Goal: Transaction & Acquisition: Purchase product/service

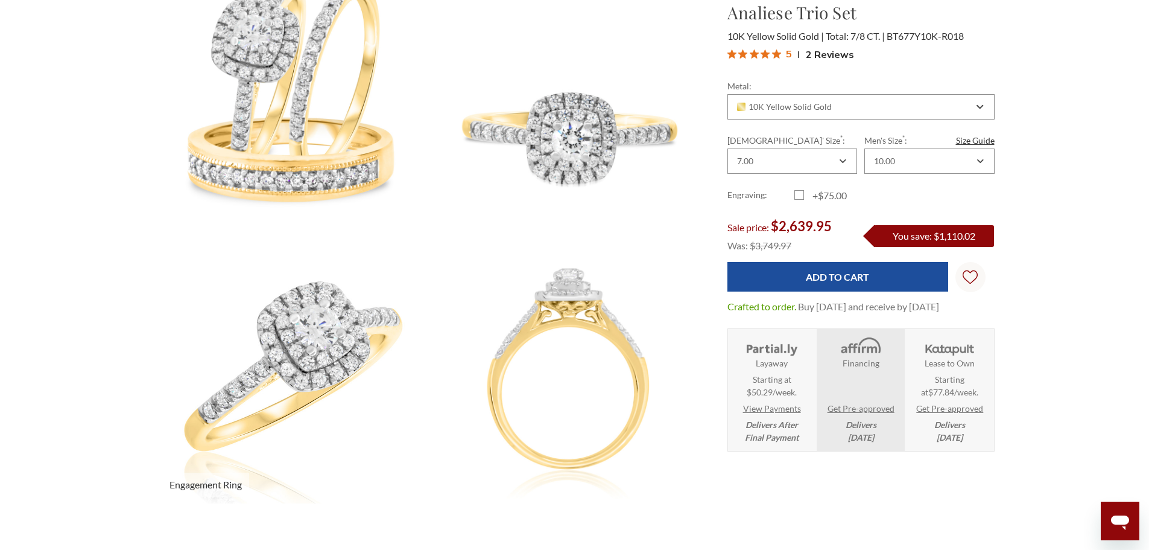
scroll to position [241, 0]
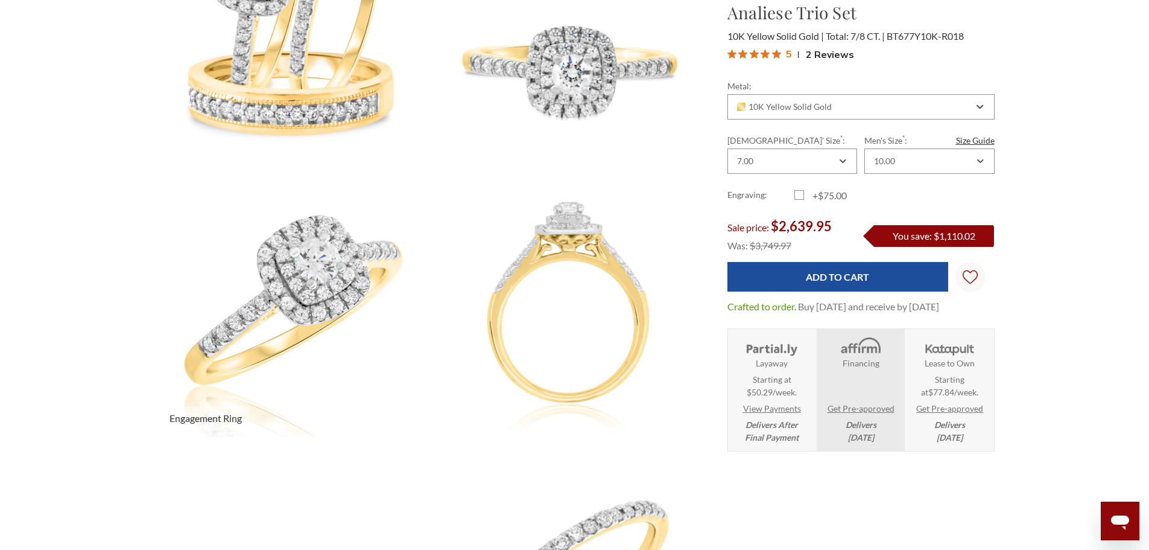
select select "US"
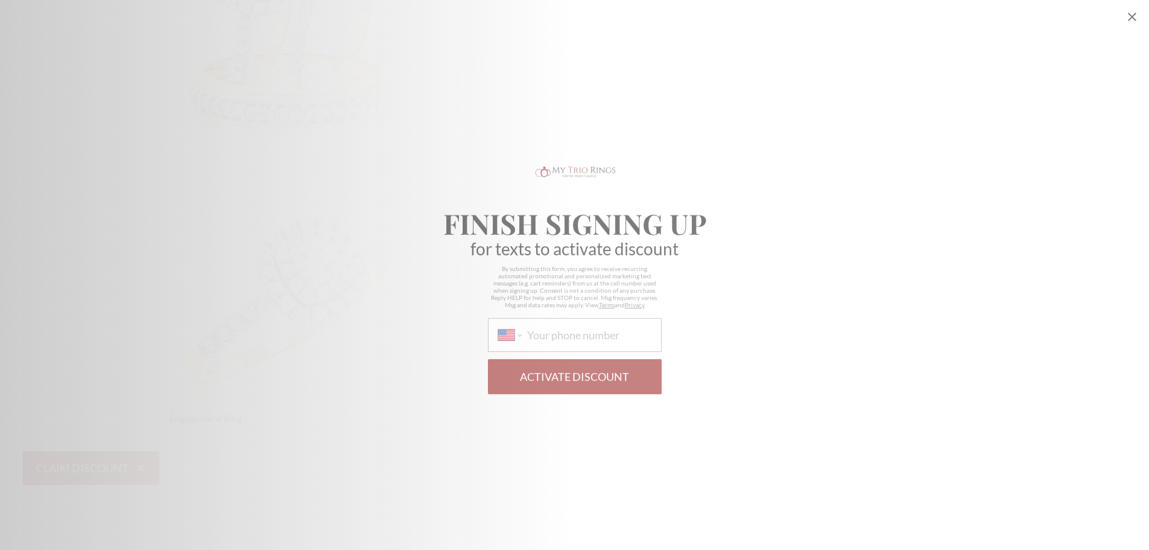
scroll to position [0, 0]
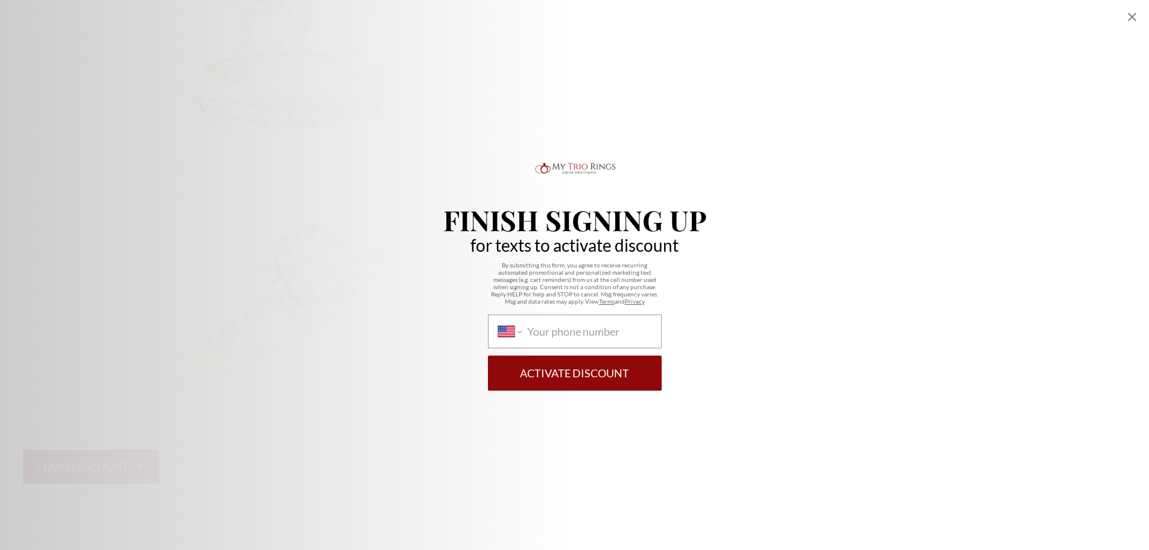
click at [1133, 21] on icon "Close popup" at bounding box center [1132, 17] width 14 height 14
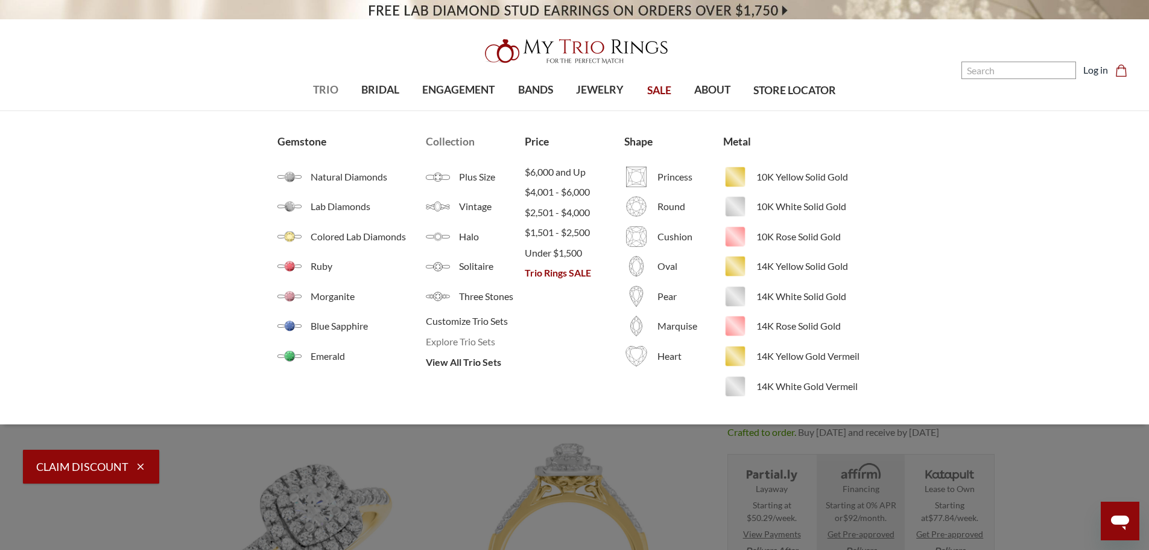
click at [476, 338] on span "Explore Trio Sets" at bounding box center [475, 341] width 99 height 14
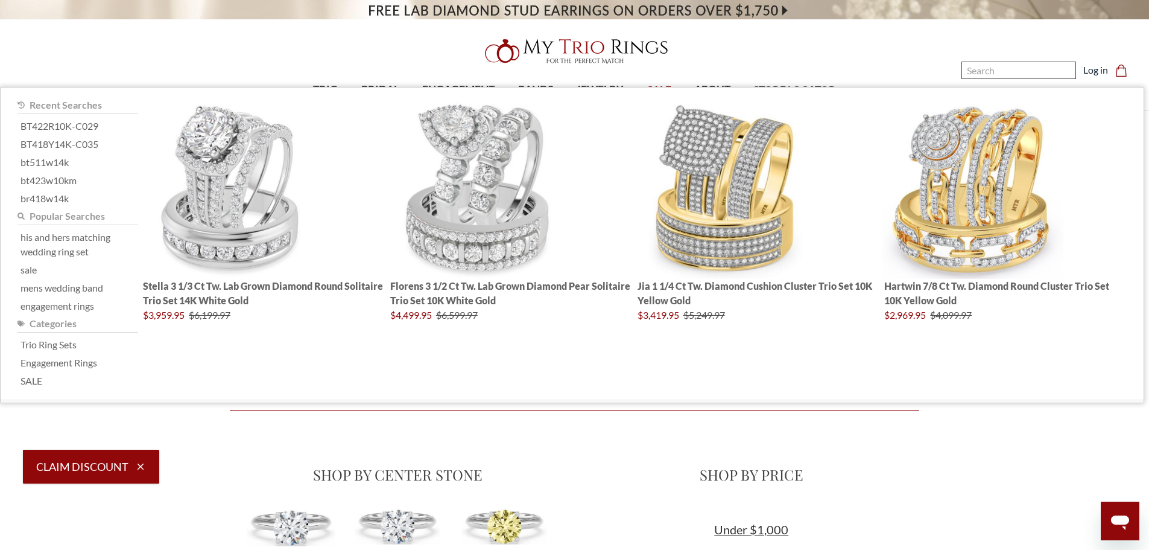
click at [990, 75] on input "Search" at bounding box center [1019, 70] width 115 height 17
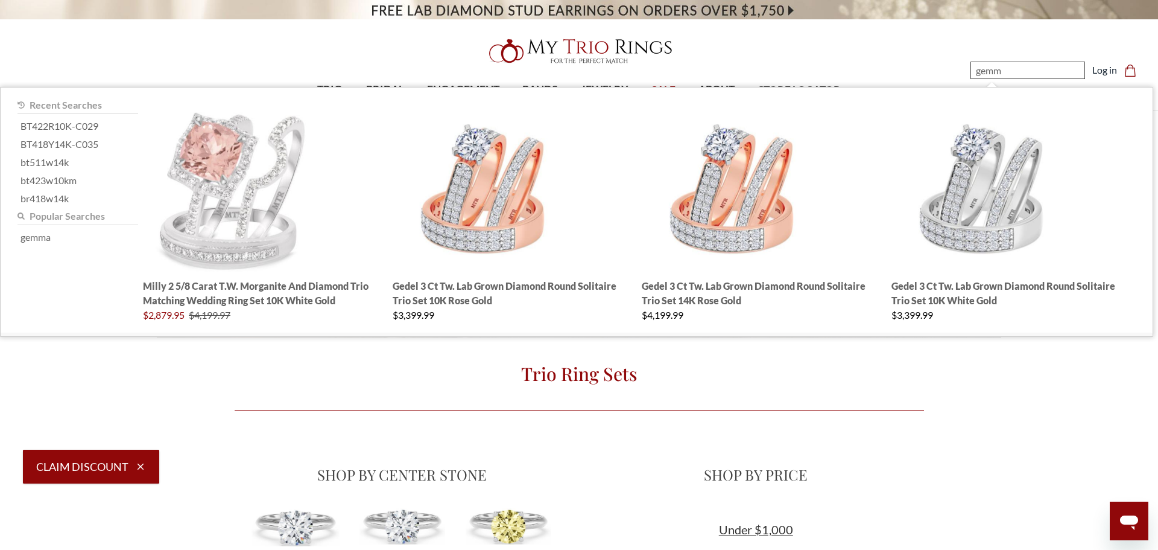
type input "gemma"
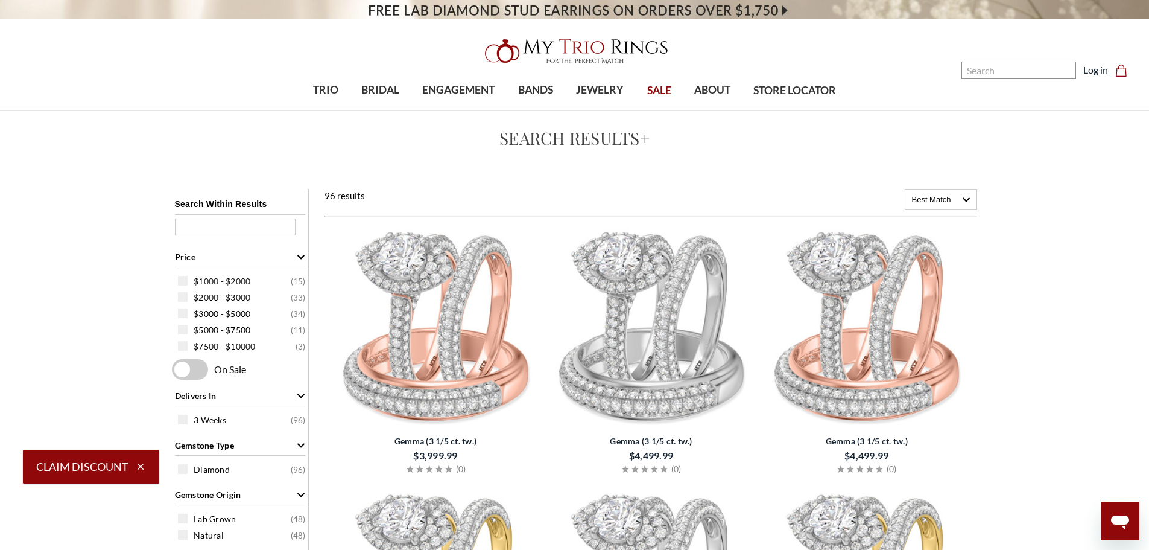
click at [454, 294] on img at bounding box center [435, 327] width 206 height 206
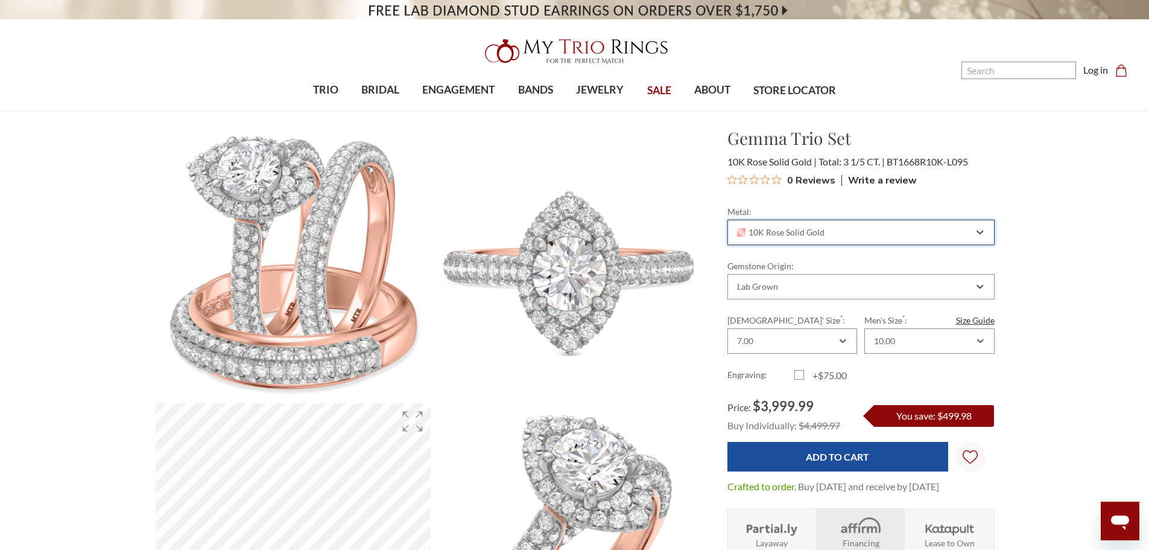
click at [821, 230] on span "10K Rose Solid Gold" at bounding box center [781, 232] width 88 height 10
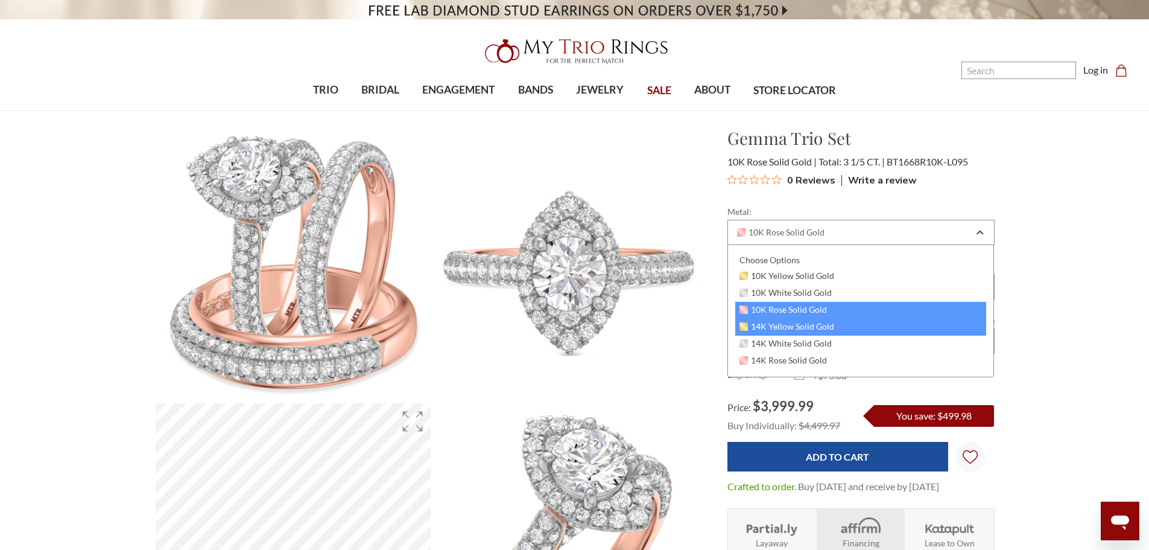
click at [795, 329] on span "14K Yellow Solid Gold" at bounding box center [787, 327] width 95 height 10
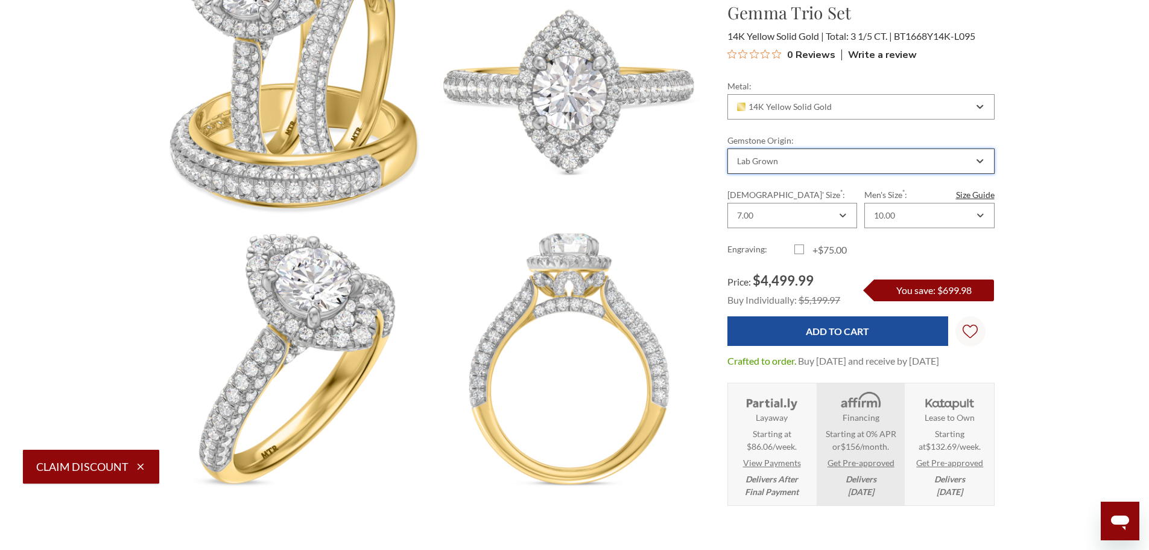
click at [798, 167] on div "Lab Grown" at bounding box center [861, 160] width 267 height 25
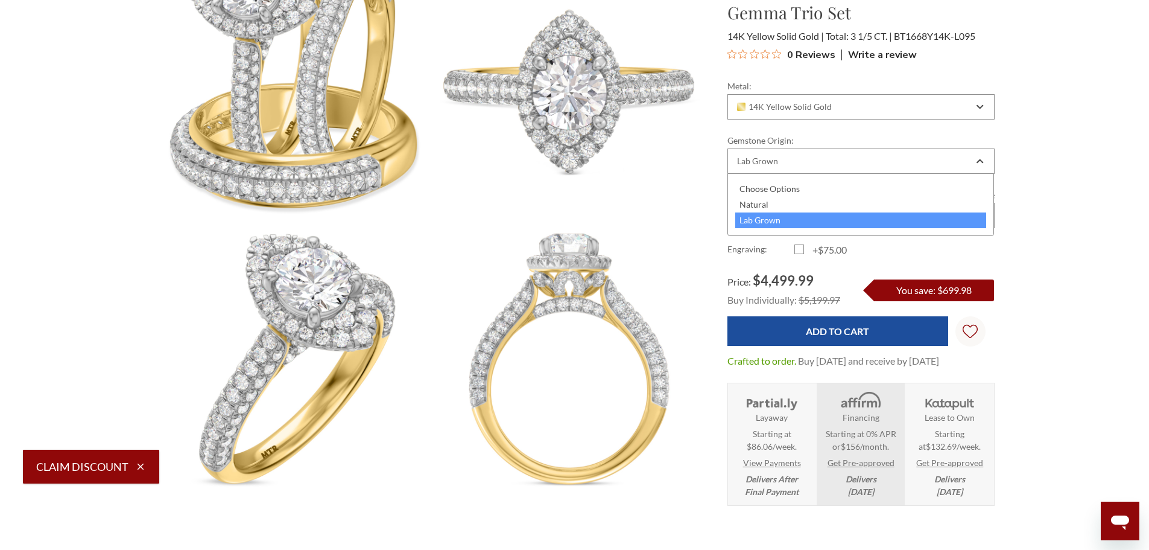
click at [765, 223] on div "Lab Grown" at bounding box center [862, 220] width 252 height 16
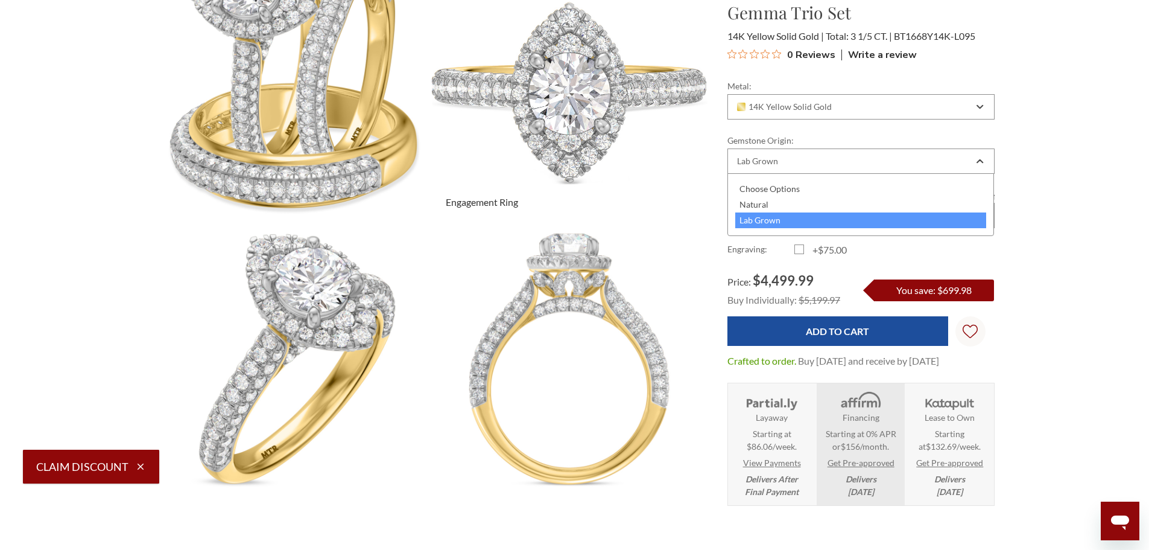
click at [641, 200] on img at bounding box center [569, 82] width 303 height 303
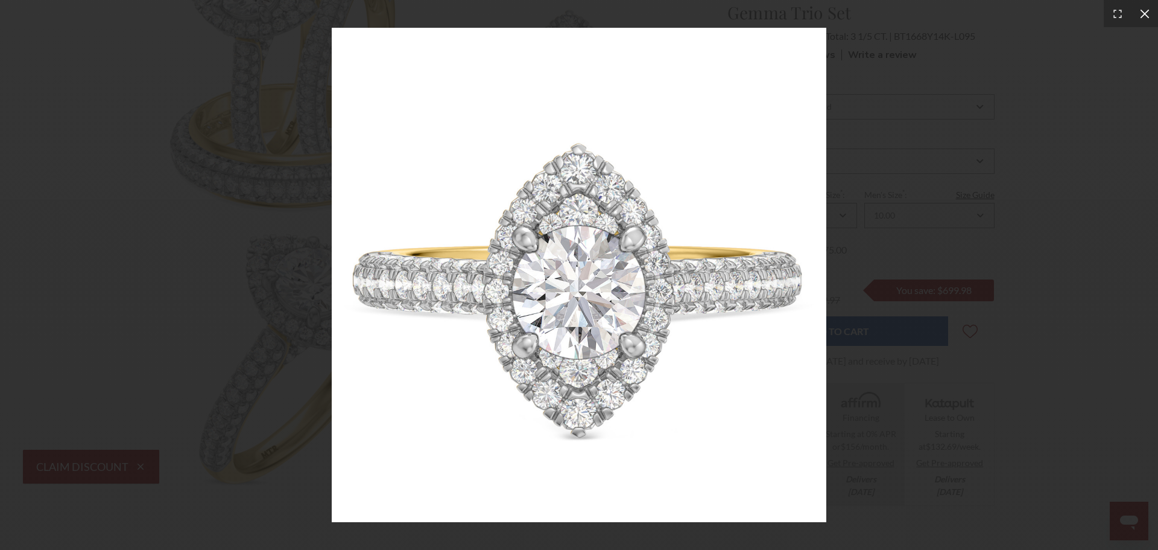
click at [1140, 9] on icon at bounding box center [1145, 14] width 12 height 12
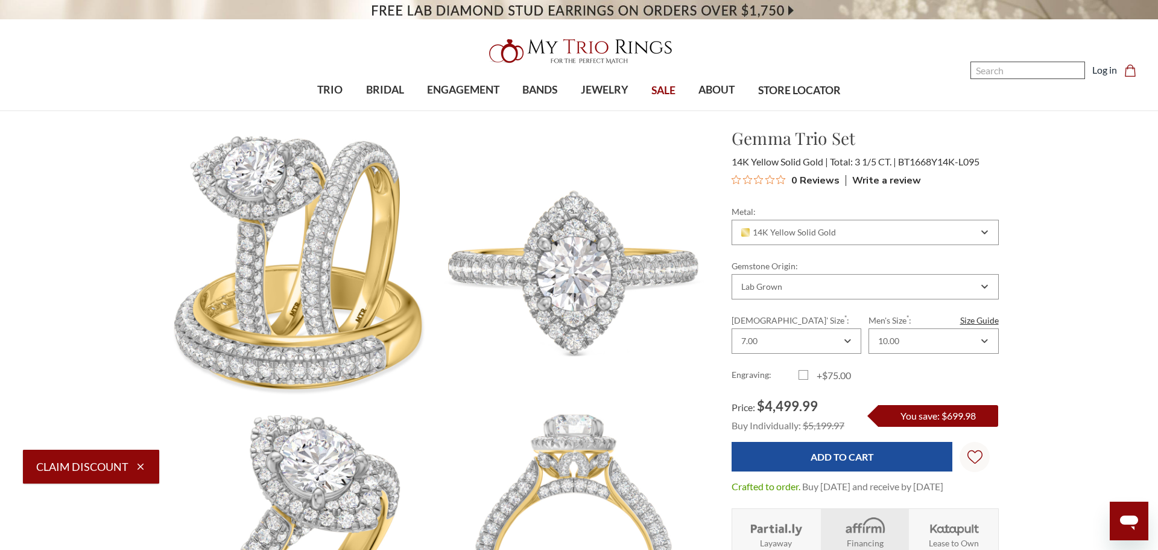
click at [997, 74] on input "Search" at bounding box center [1028, 70] width 115 height 17
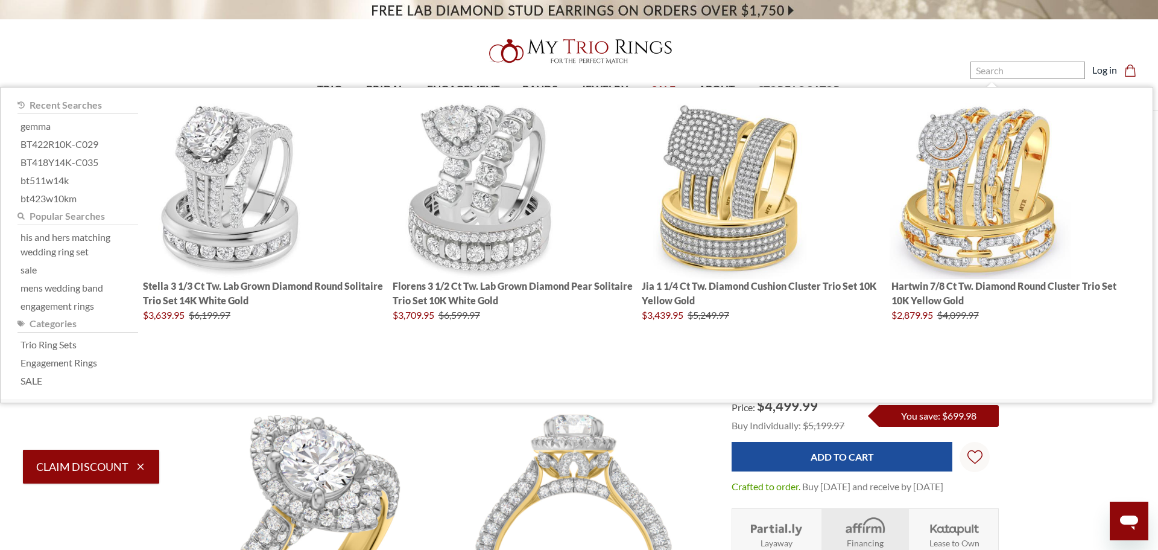
click at [874, 55] on header "Toggle menu 0" at bounding box center [579, 55] width 1158 height 111
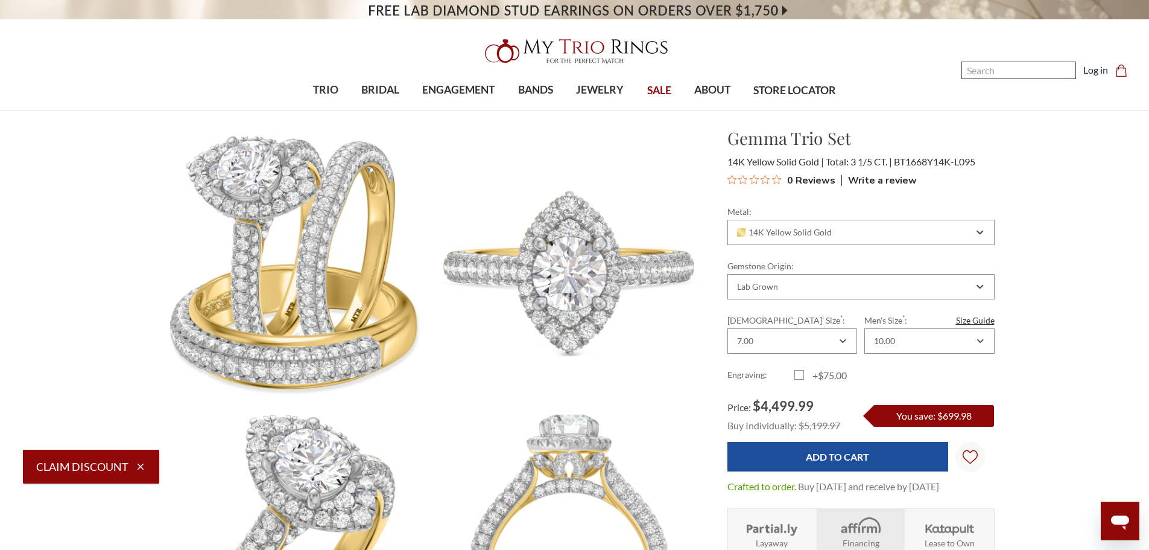
click at [993, 66] on input "Search" at bounding box center [1019, 70] width 115 height 17
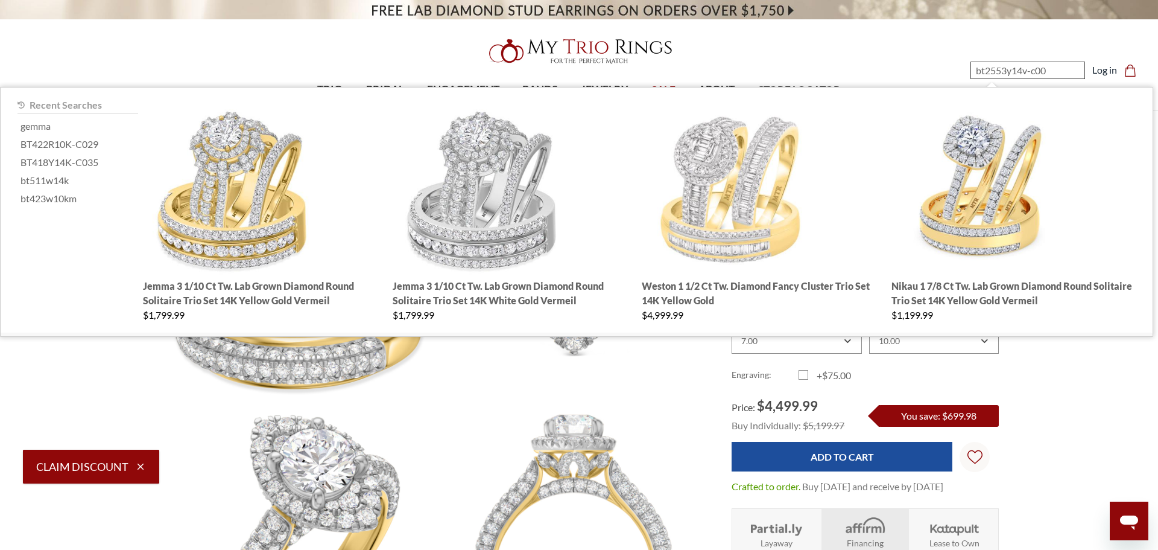
type input "bt2553y14v-c000"
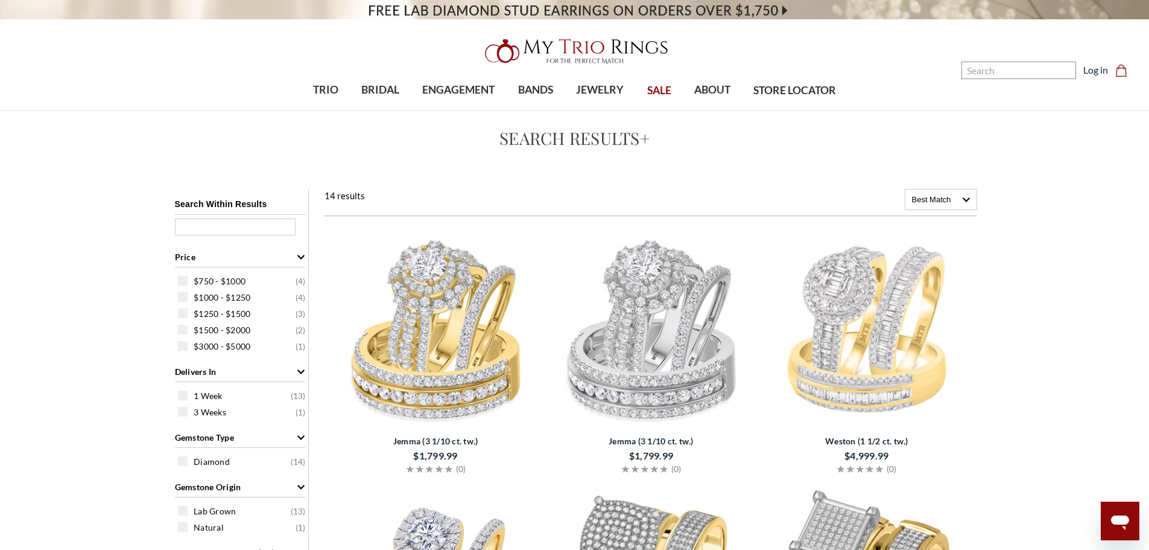
click at [468, 381] on img at bounding box center [435, 327] width 206 height 206
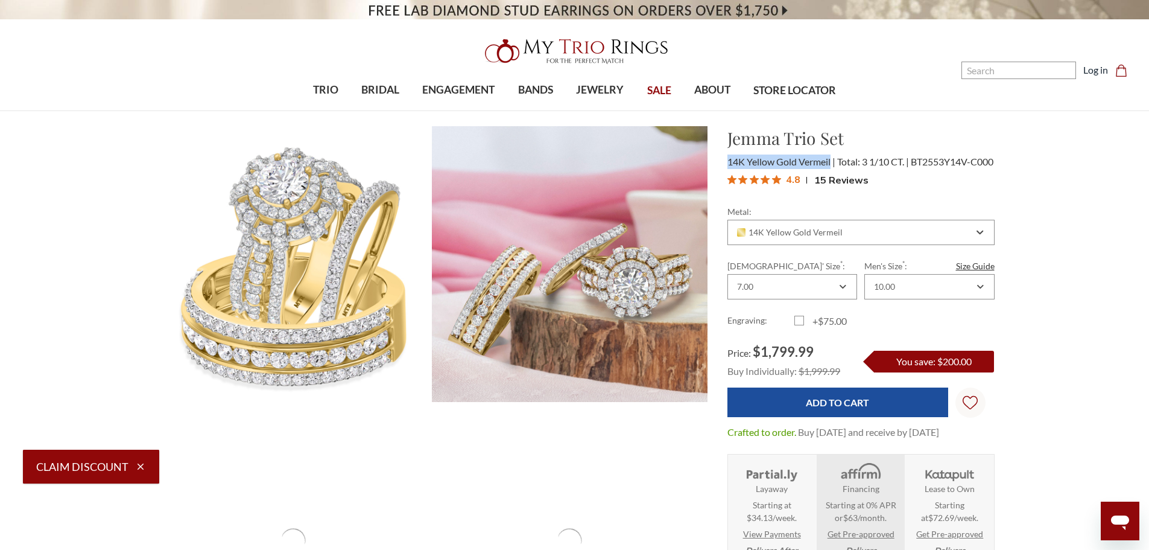
drag, startPoint x: 833, startPoint y: 163, endPoint x: 728, endPoint y: 160, distance: 105.0
click at [728, 163] on span "14K Yellow Gold Vermeil" at bounding box center [782, 161] width 108 height 11
